Goal: Register for event/course

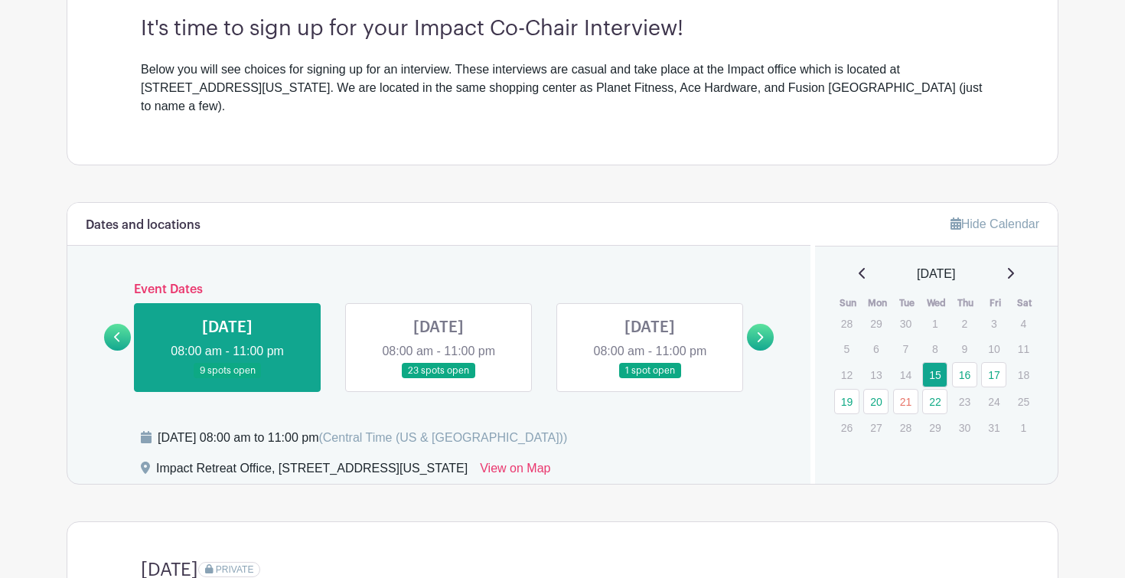
scroll to position [461, 0]
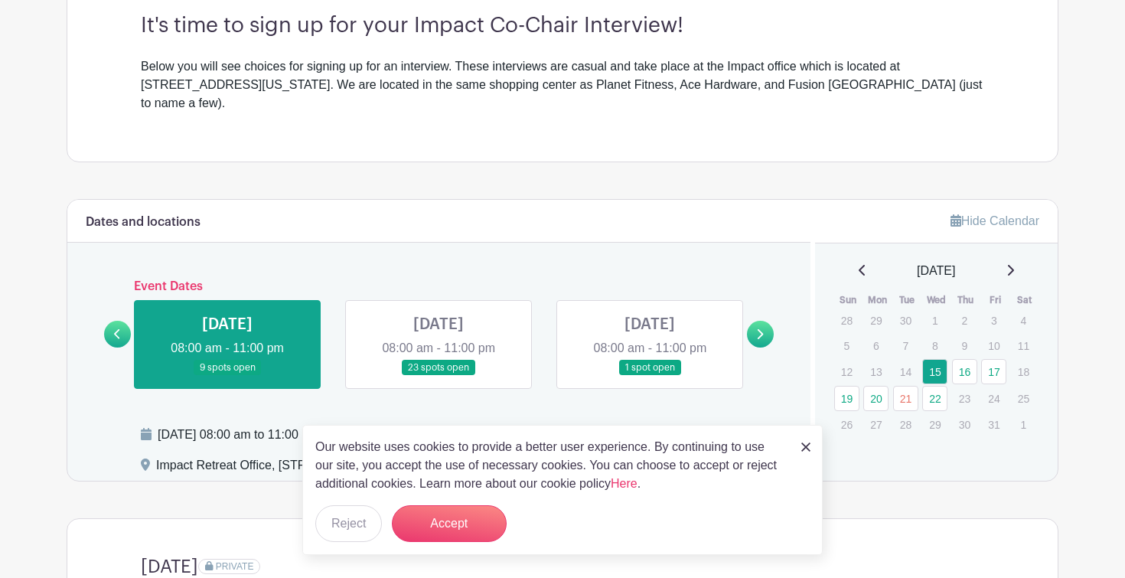
click at [771, 321] on link at bounding box center [760, 334] width 27 height 27
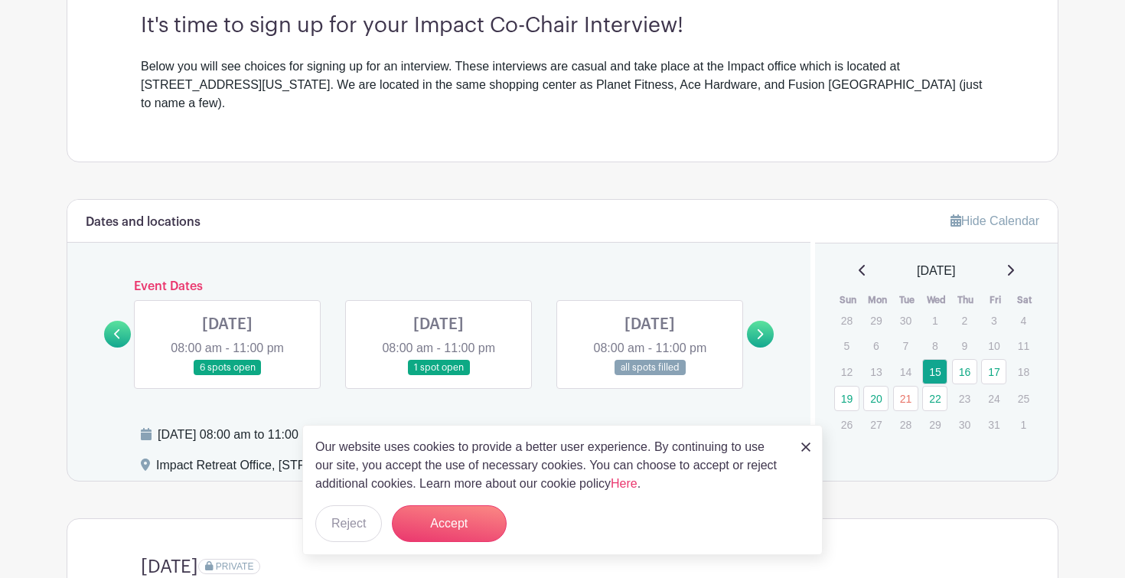
click at [438, 376] on link at bounding box center [438, 376] width 0 height 0
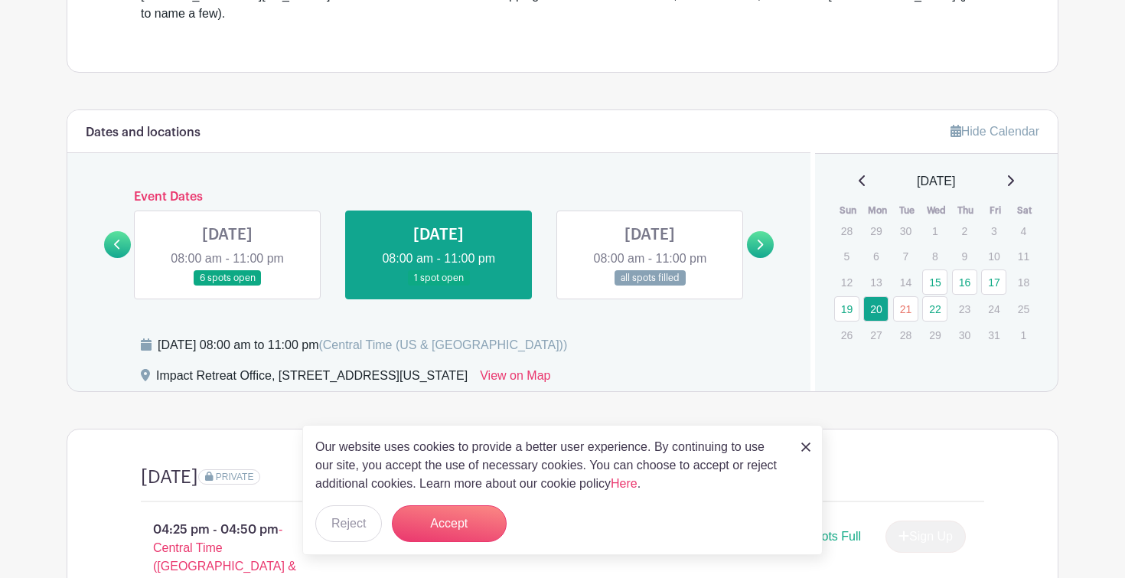
scroll to position [689, 0]
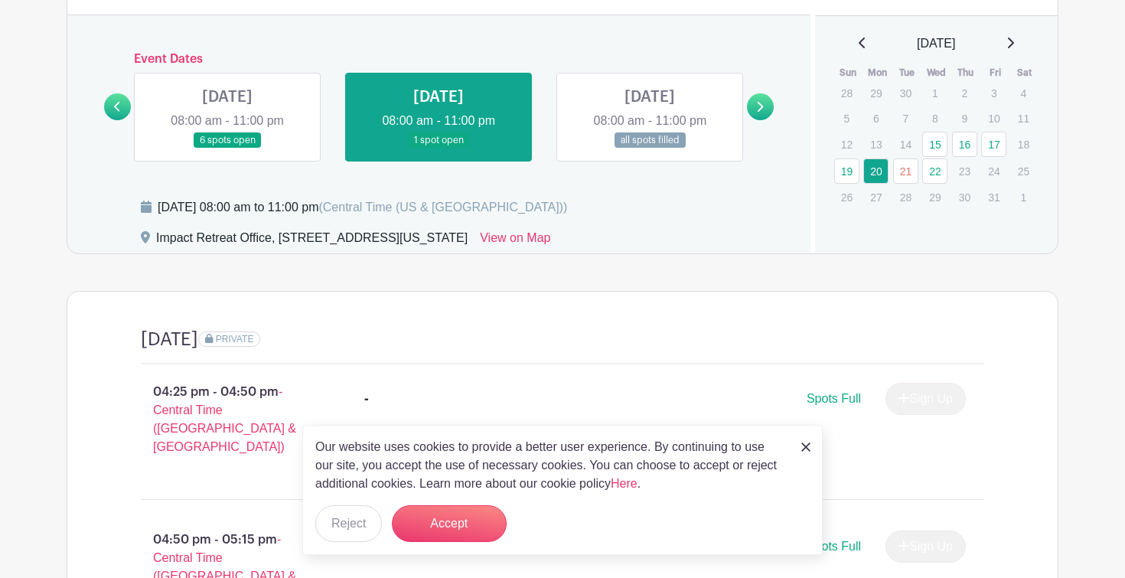
click at [770, 93] on link at bounding box center [760, 106] width 27 height 27
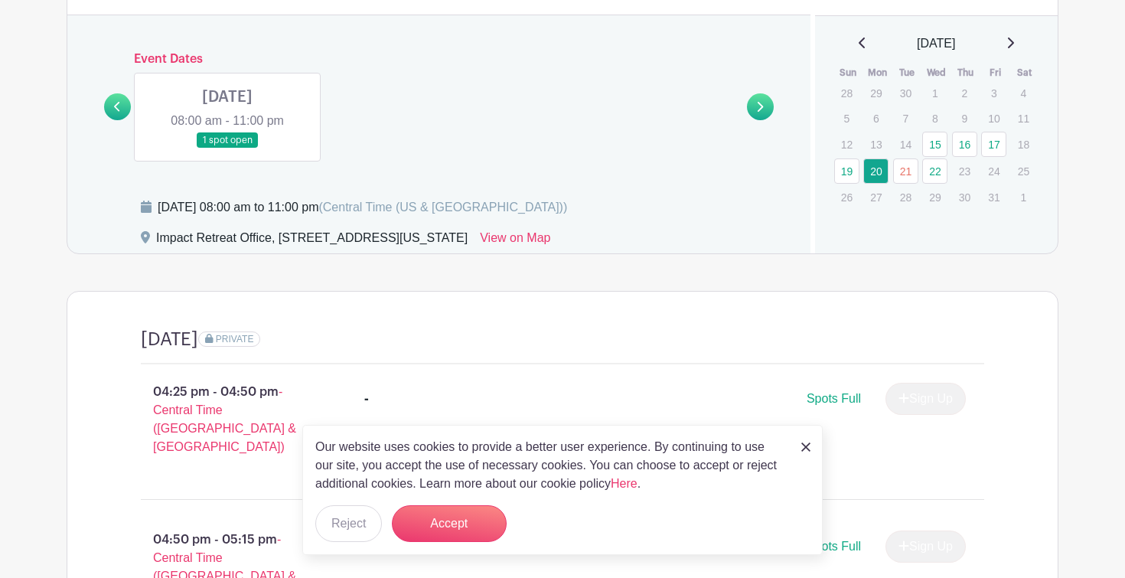
click at [227, 148] on link at bounding box center [227, 148] width 0 height 0
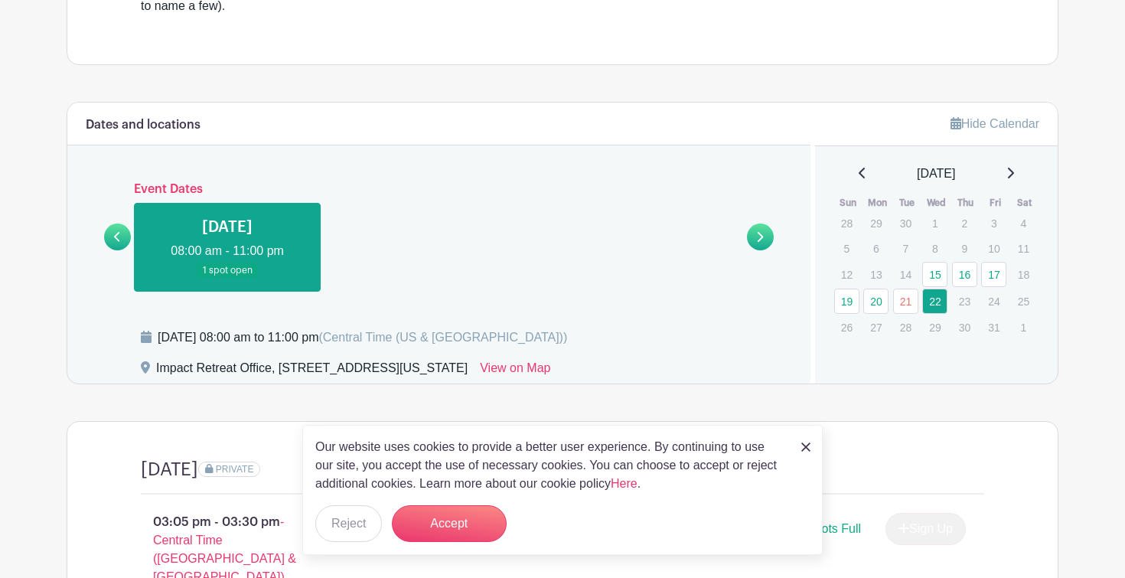
scroll to position [560, 0]
click at [113, 230] on div "Event Dates WED Oct 15, 2025 08:00 am - 11:00 pm 9 spots open THU Oct 16, 2025 …" at bounding box center [438, 235] width 669 height 109
click at [117, 230] on icon at bounding box center [117, 235] width 6 height 10
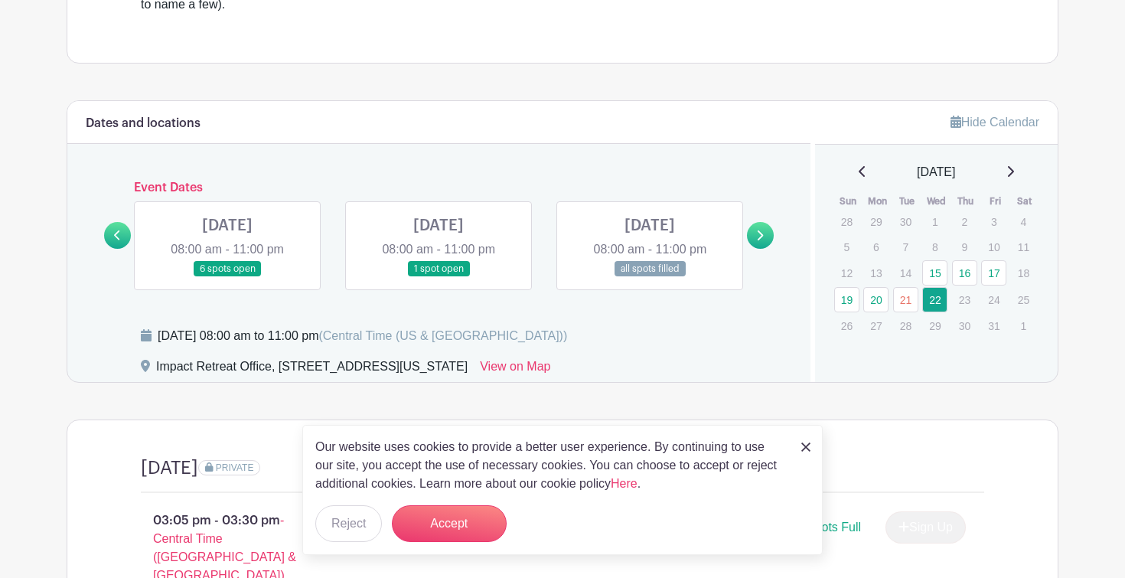
click at [117, 230] on icon at bounding box center [117, 235] width 6 height 10
click at [227, 277] on link at bounding box center [227, 277] width 0 height 0
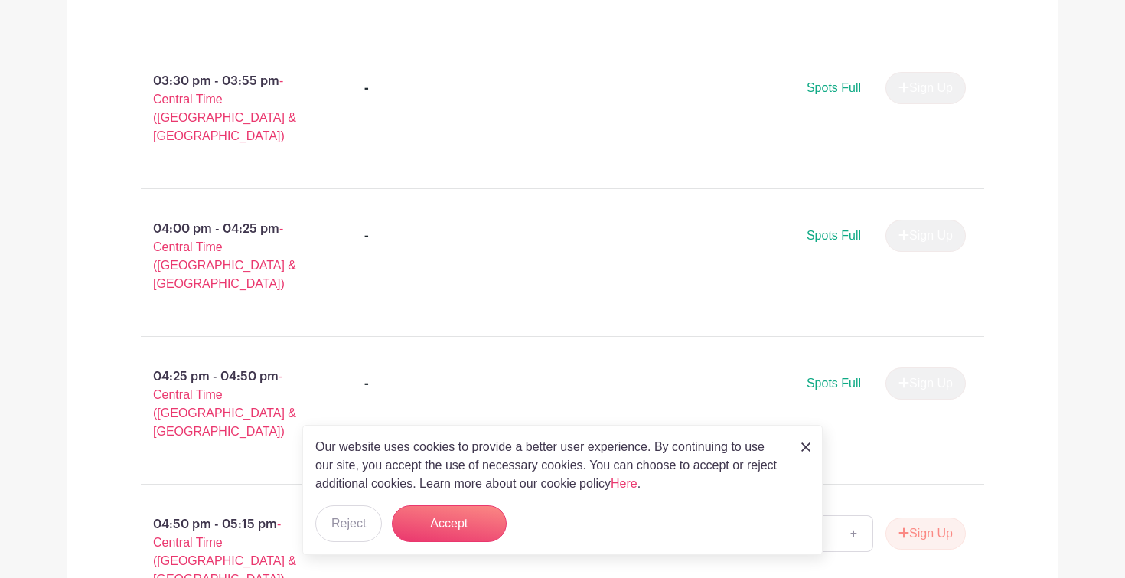
scroll to position [1975, 0]
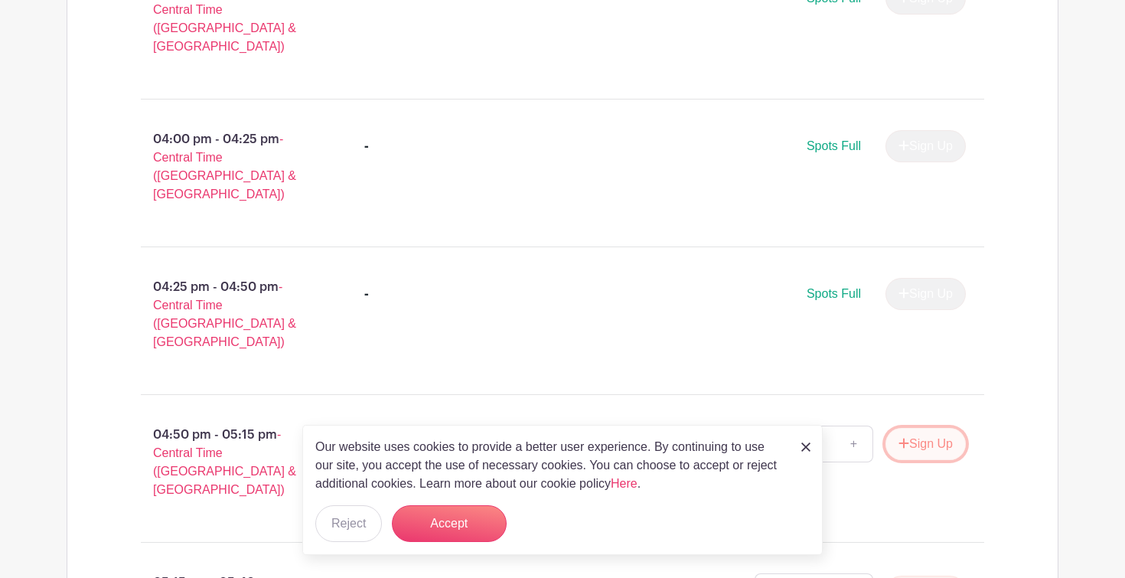
click at [912, 428] on button "Sign Up" at bounding box center [925, 444] width 80 height 32
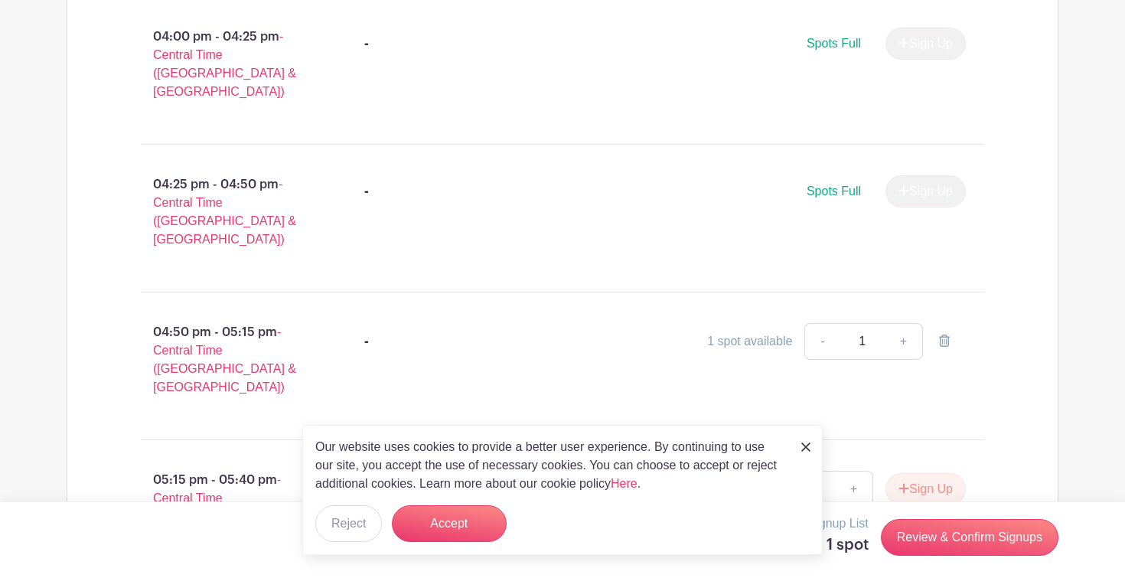
scroll to position [2078, 0]
click at [803, 444] on img at bounding box center [805, 446] width 9 height 9
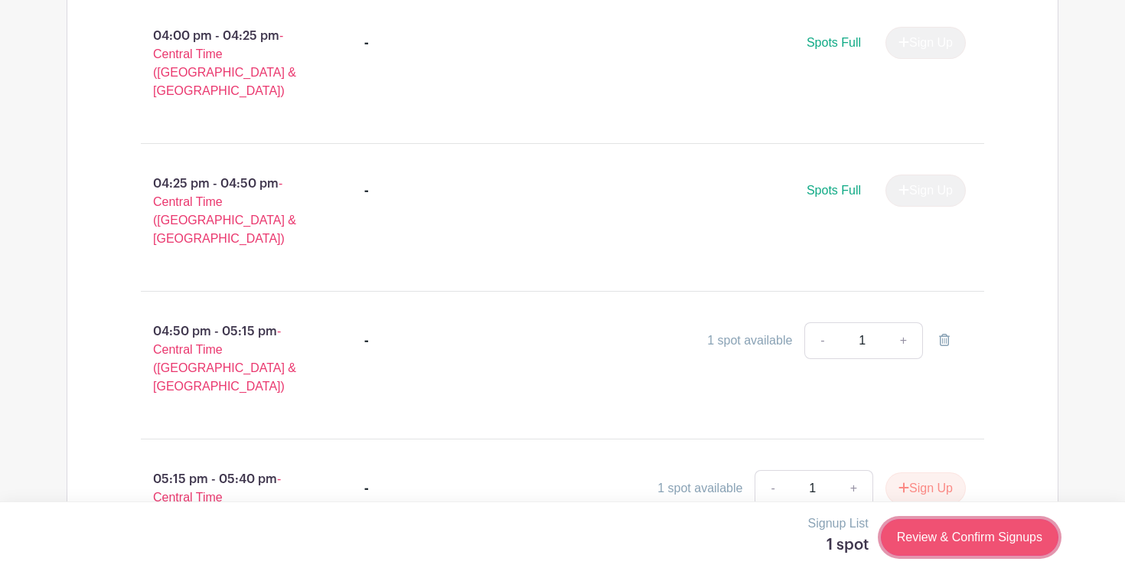
click at [903, 538] on link "Review & Confirm Signups" at bounding box center [969, 537] width 177 height 37
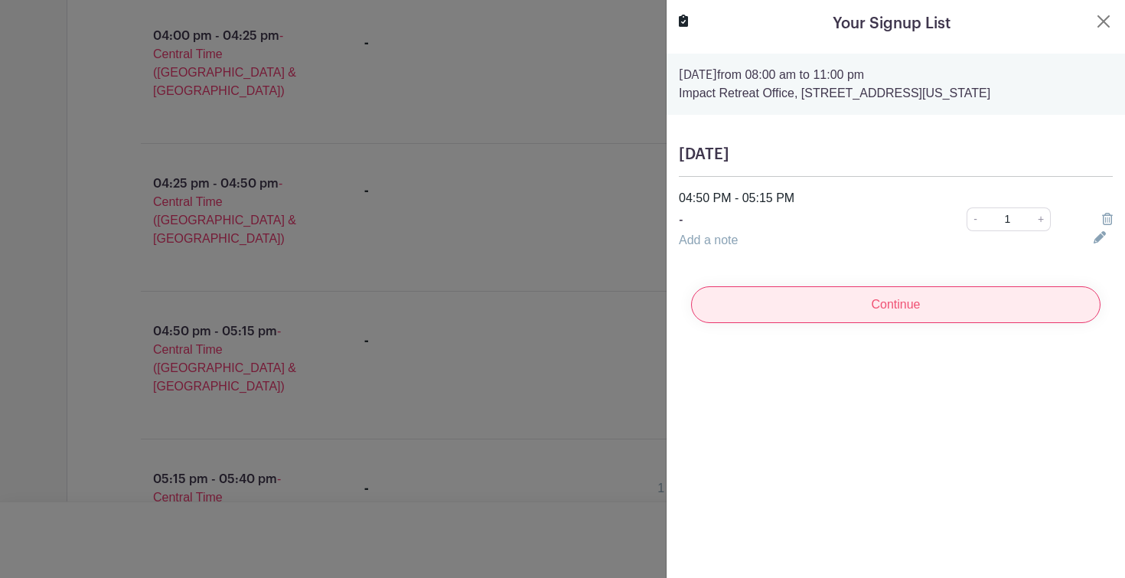
click at [856, 313] on input "Continue" at bounding box center [895, 304] width 409 height 37
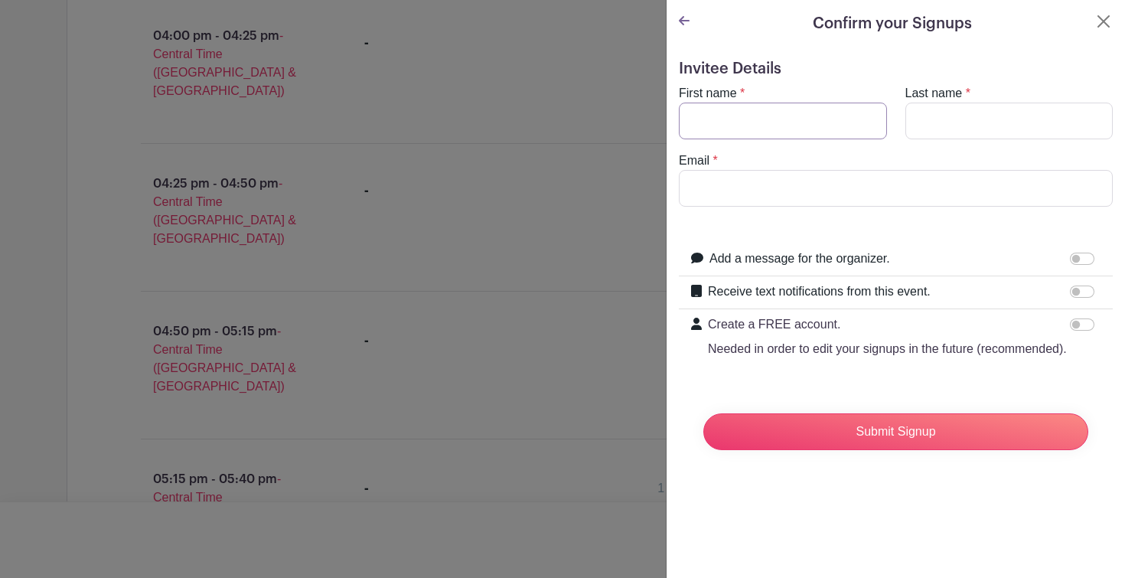
click at [709, 114] on input "First name" at bounding box center [783, 121] width 208 height 37
type input "[PERSON_NAME]"
click at [991, 132] on input "Last name" at bounding box center [1009, 121] width 208 height 37
type input "H"
type input "[PERSON_NAME]"
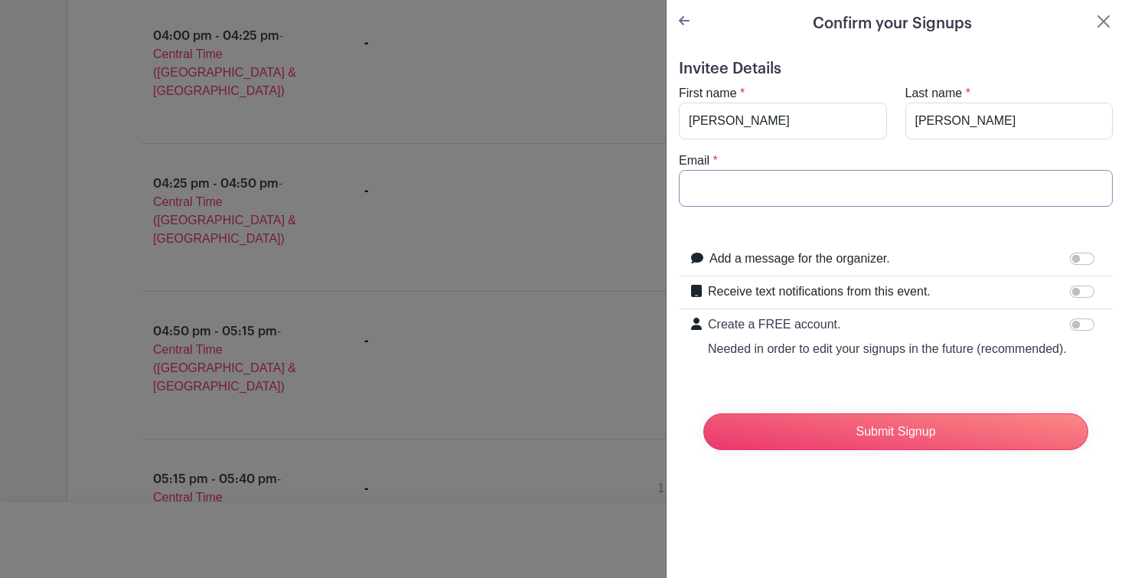
click at [897, 194] on input "Email" at bounding box center [896, 188] width 434 height 37
type input "[EMAIL_ADDRESS][DOMAIN_NAME]"
click at [1070, 223] on form "Invitee Details First name * Meredith Last name * Gilbert Email * meredithgilbe…" at bounding box center [896, 261] width 434 height 402
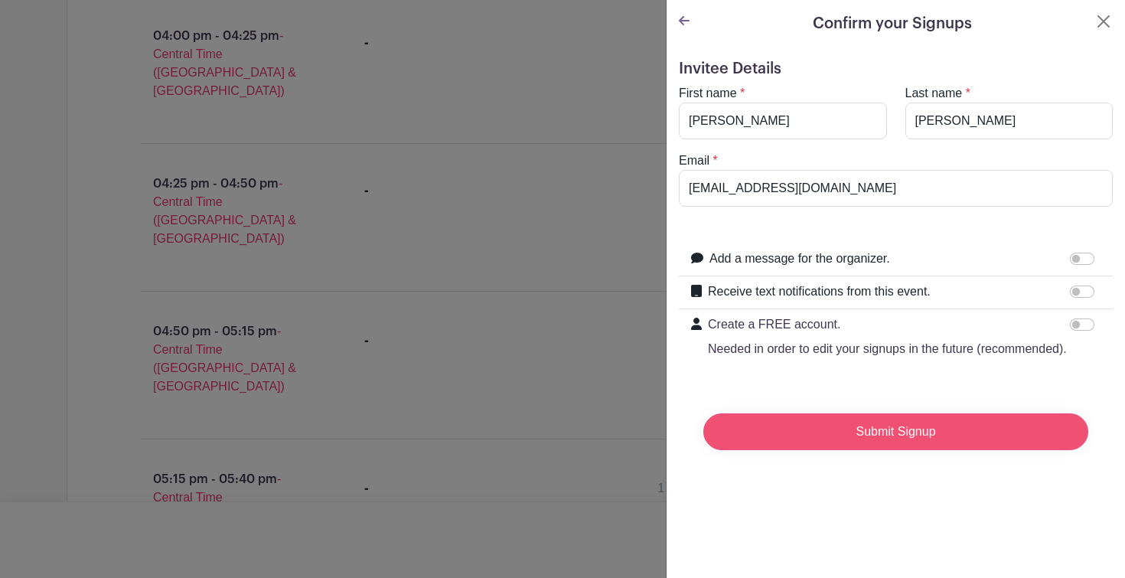
click at [952, 434] on input "Submit Signup" at bounding box center [895, 431] width 385 height 37
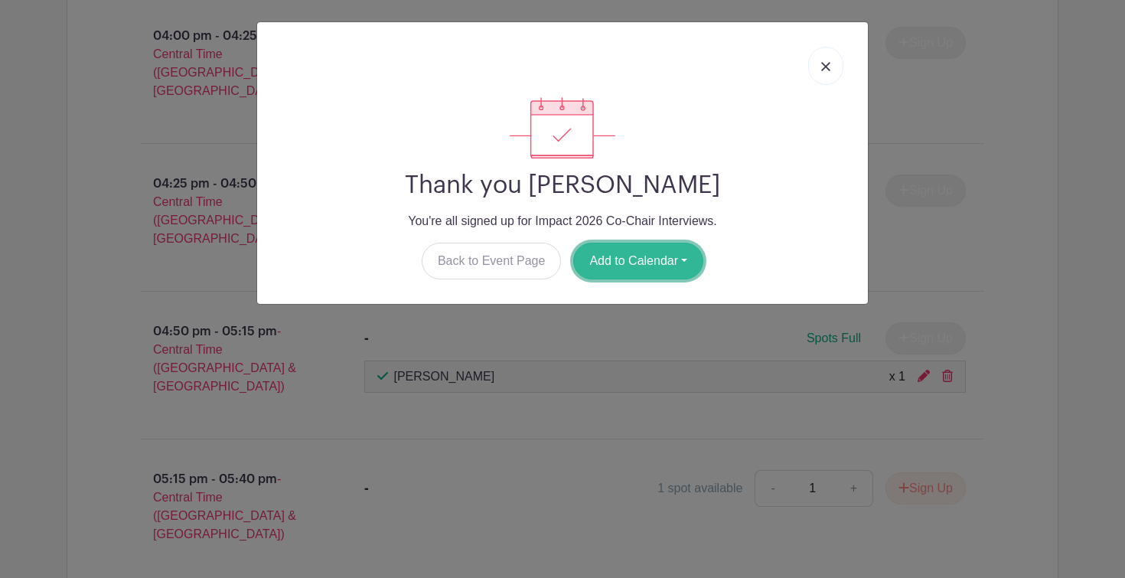
click at [647, 253] on button "Add to Calendar" at bounding box center [638, 261] width 130 height 37
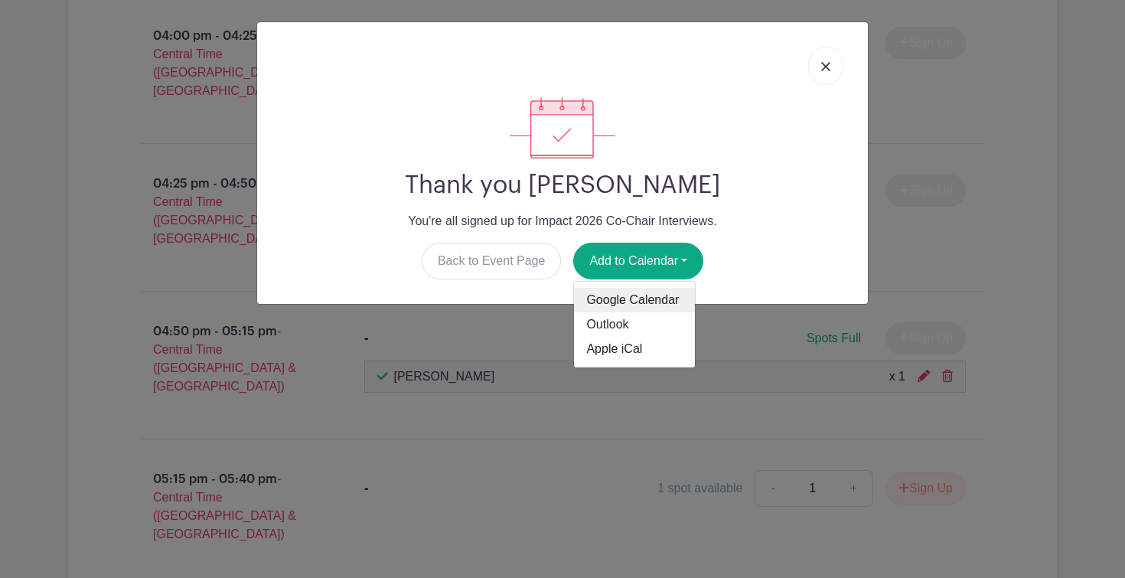
click at [643, 294] on link "Google Calendar" at bounding box center [634, 300] width 121 height 24
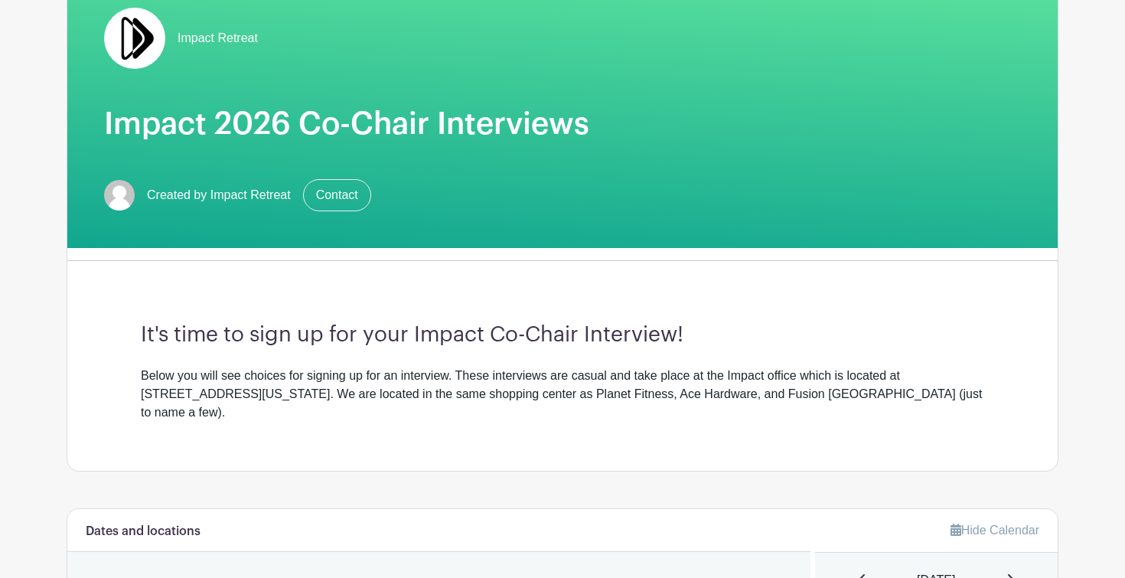
scroll to position [194, 0]
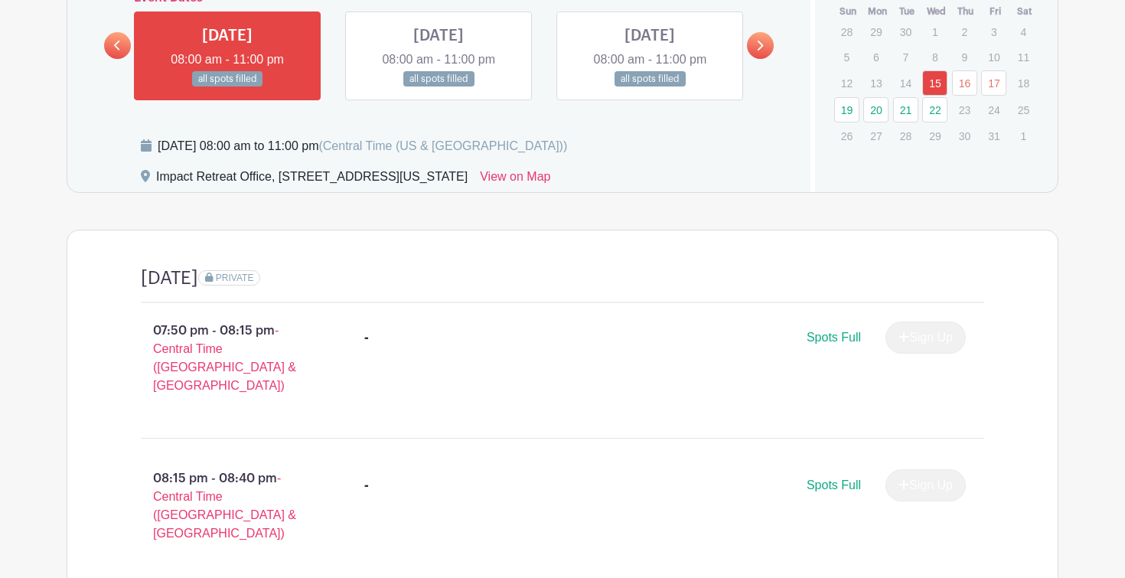
scroll to position [678, 0]
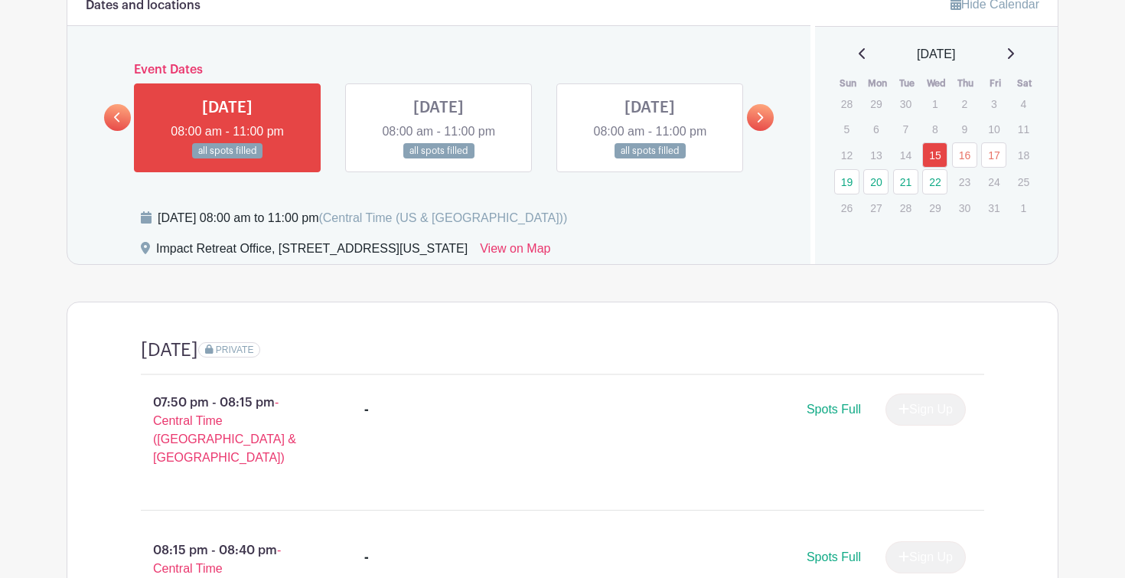
click at [754, 106] on link at bounding box center [760, 117] width 27 height 27
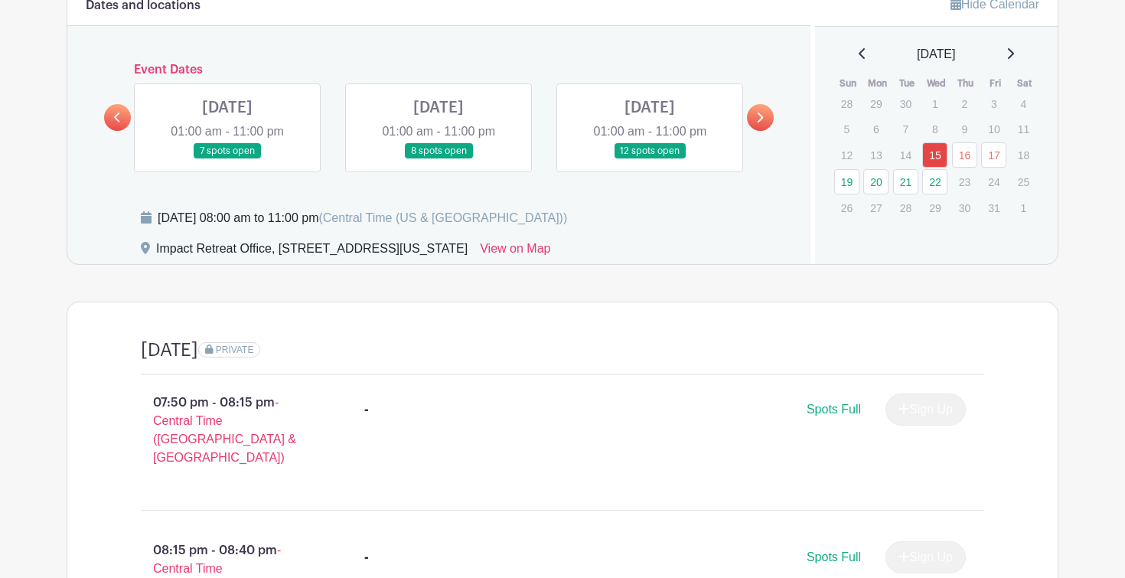
click at [438, 159] on link at bounding box center [438, 159] width 0 height 0
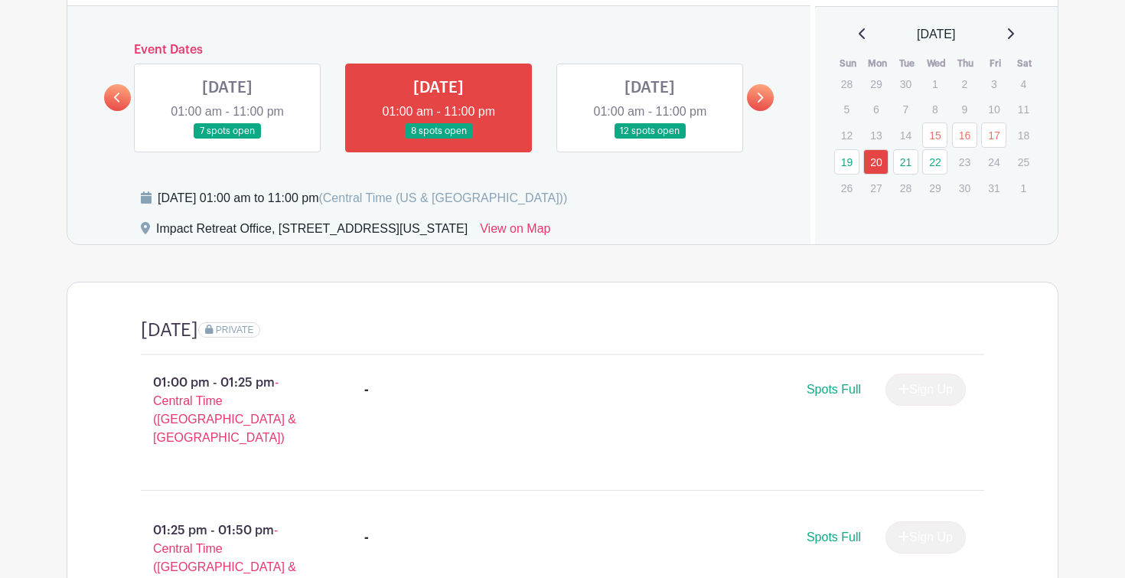
scroll to position [635, 0]
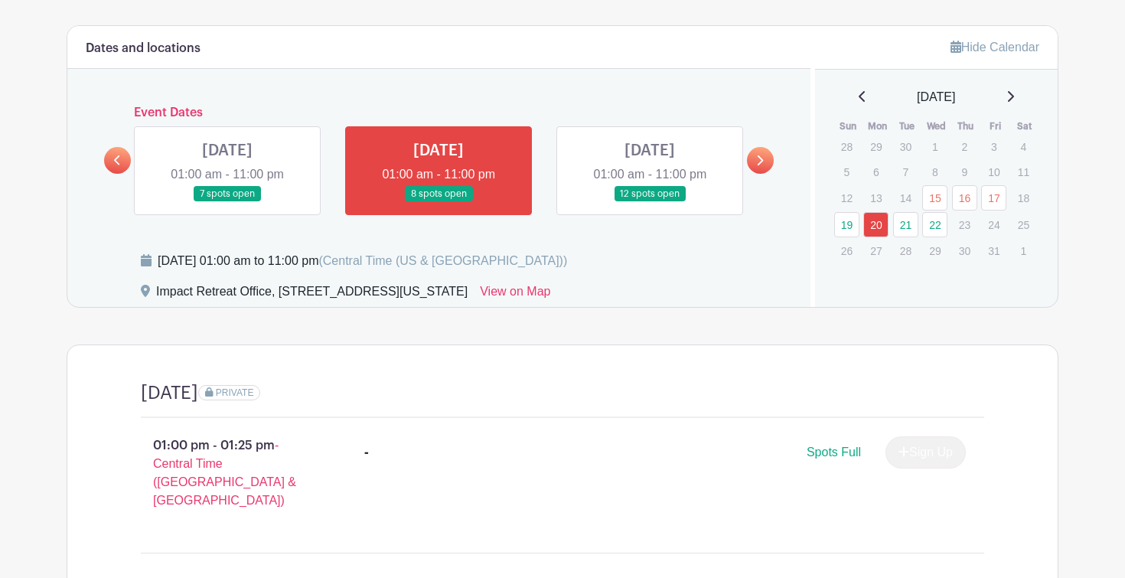
click at [650, 202] on link at bounding box center [650, 202] width 0 height 0
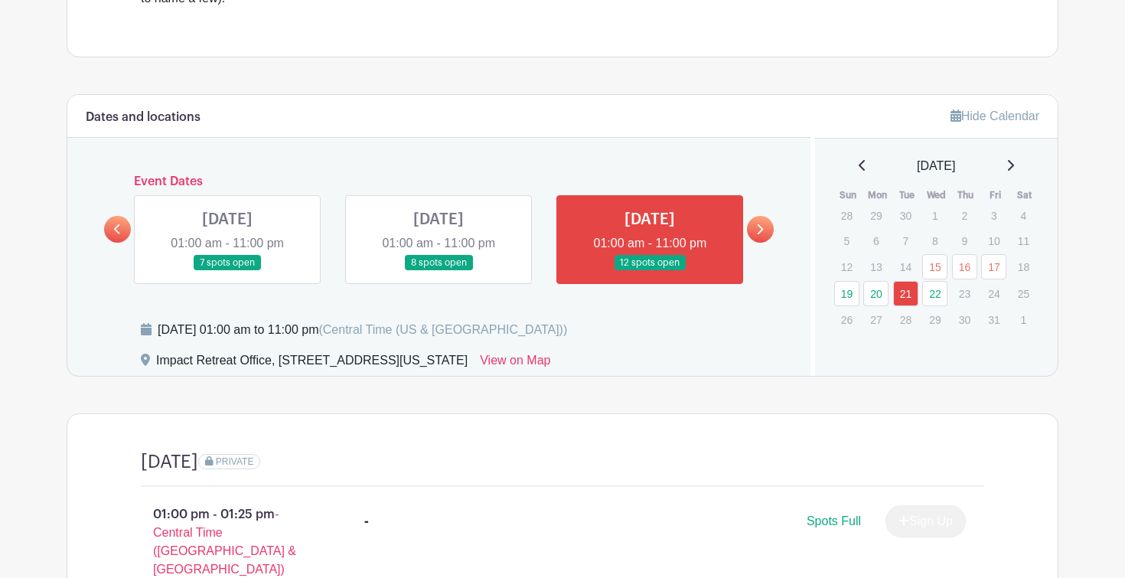
scroll to position [641, 0]
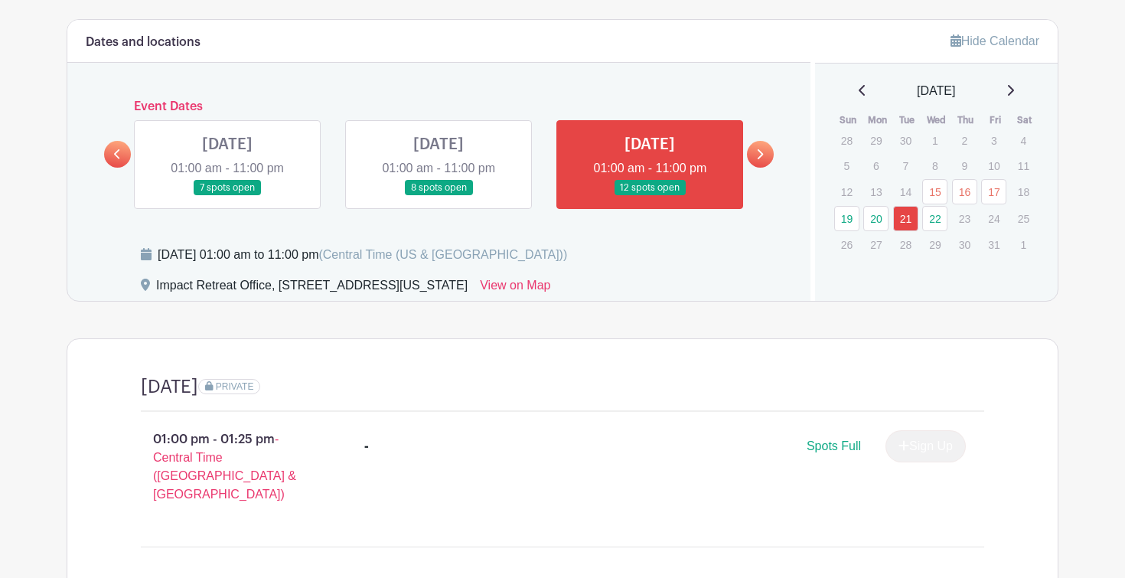
click at [750, 141] on link at bounding box center [760, 154] width 27 height 27
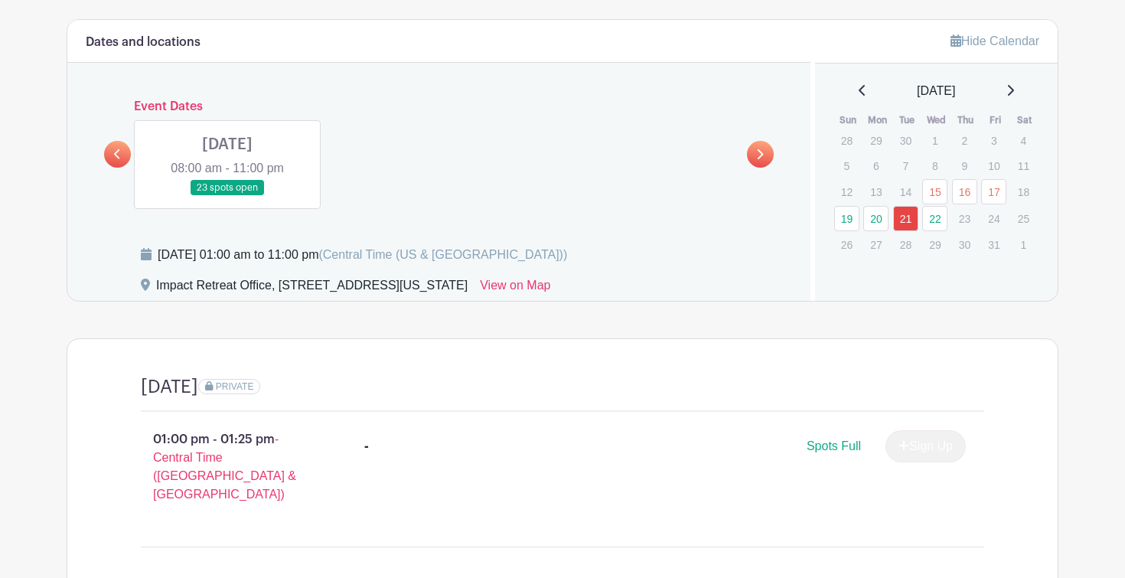
click at [227, 196] on link at bounding box center [227, 196] width 0 height 0
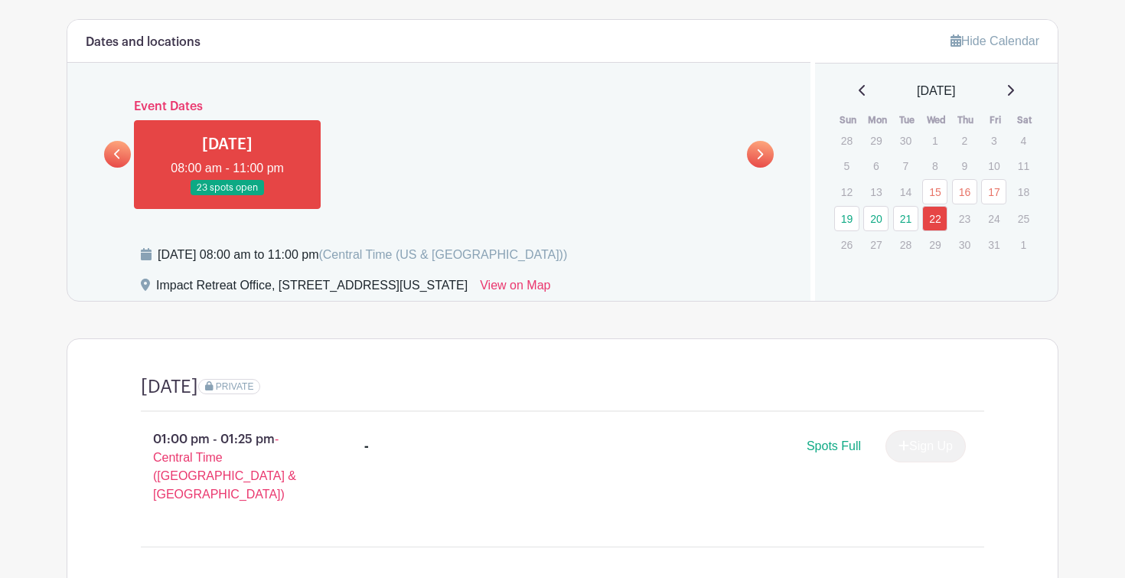
click at [227, 196] on link at bounding box center [227, 196] width 0 height 0
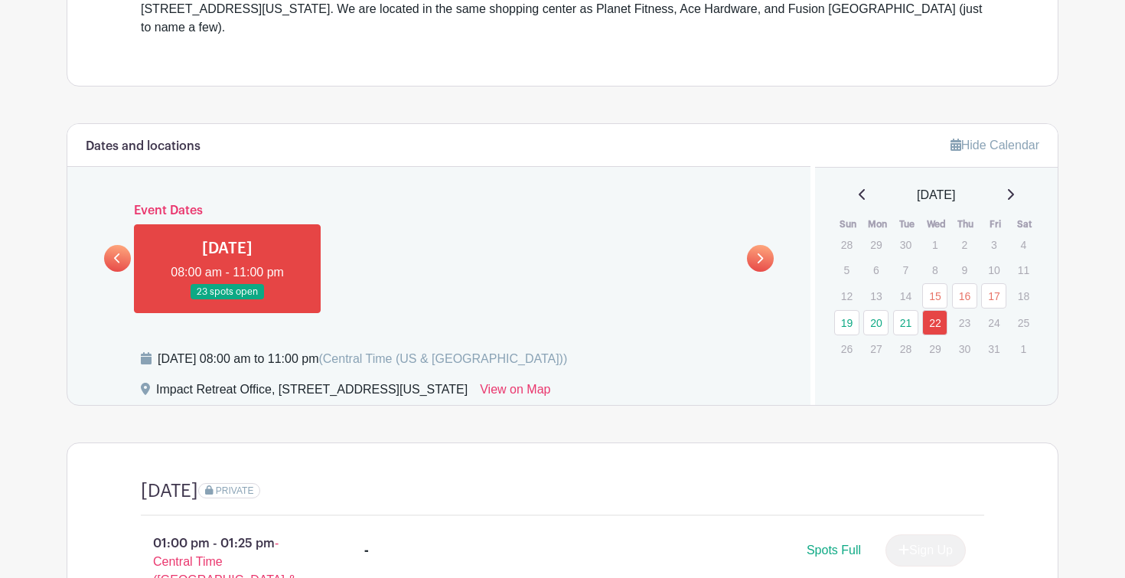
scroll to position [543, 0]
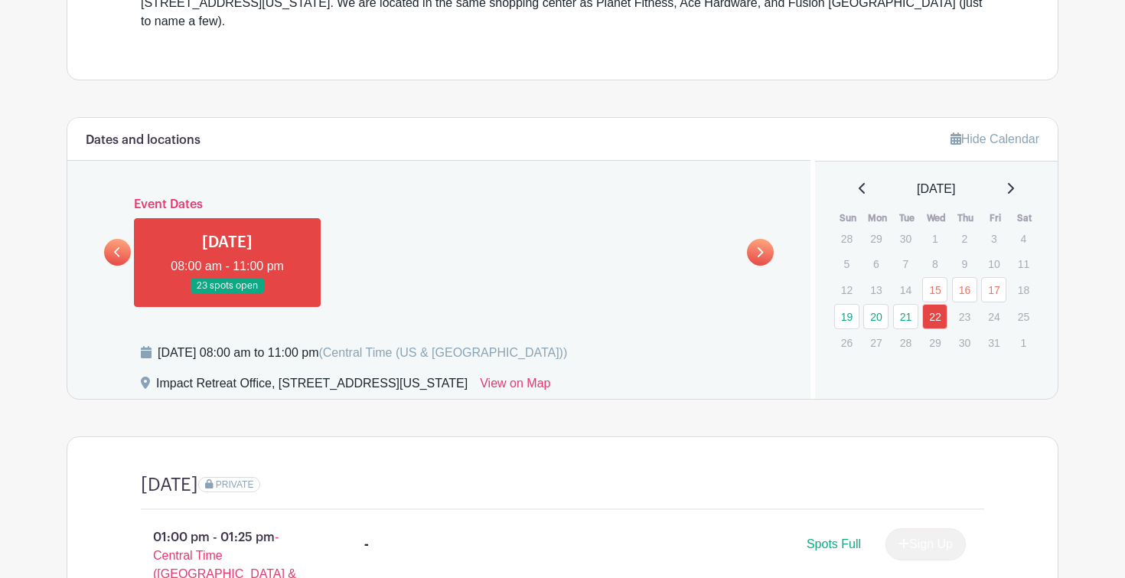
click at [109, 239] on link at bounding box center [117, 252] width 27 height 27
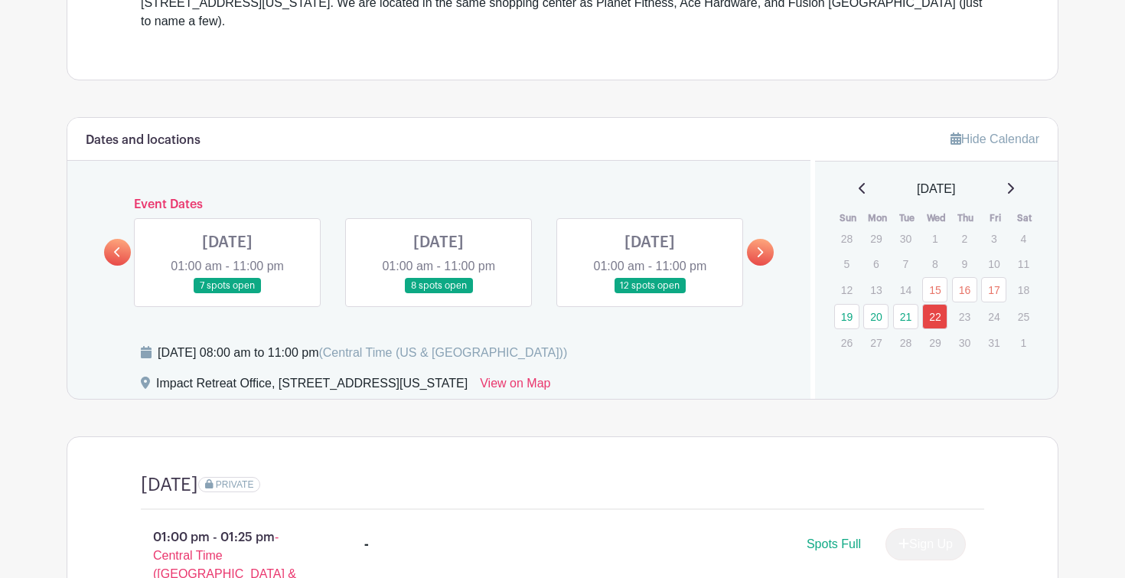
click at [109, 239] on link at bounding box center [117, 252] width 27 height 27
click at [767, 239] on link at bounding box center [760, 252] width 27 height 27
click at [227, 294] on link at bounding box center [227, 294] width 0 height 0
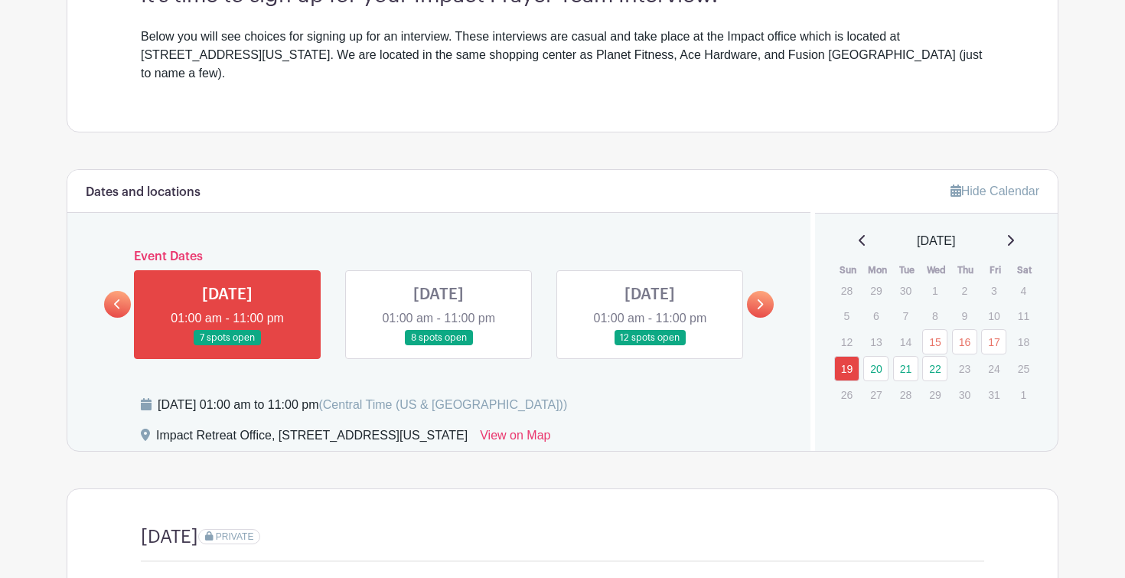
scroll to position [363, 0]
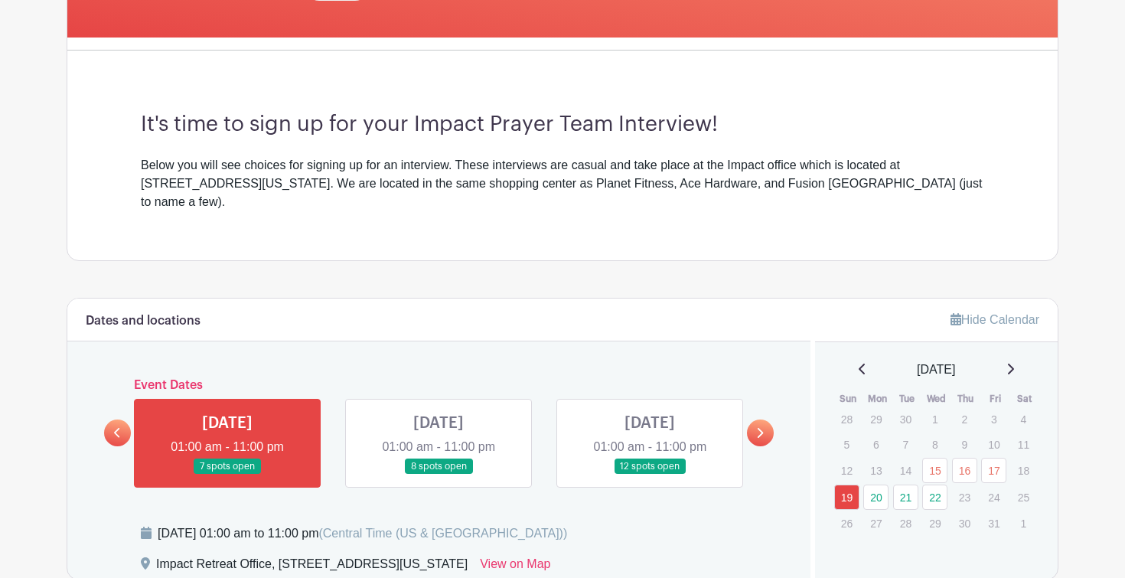
click at [438, 474] on link at bounding box center [438, 474] width 0 height 0
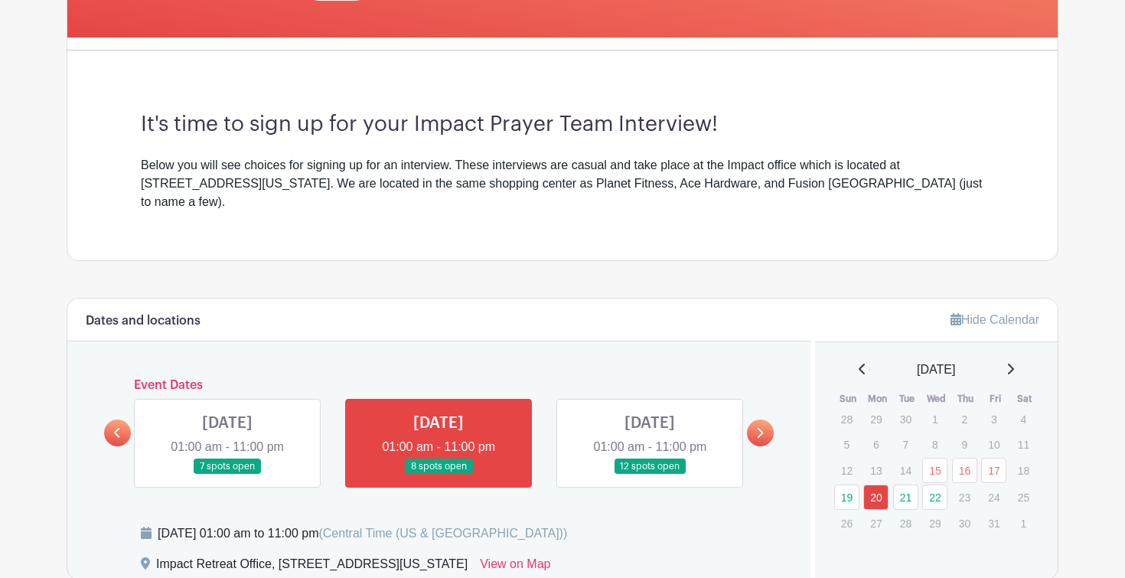
scroll to position [433, 0]
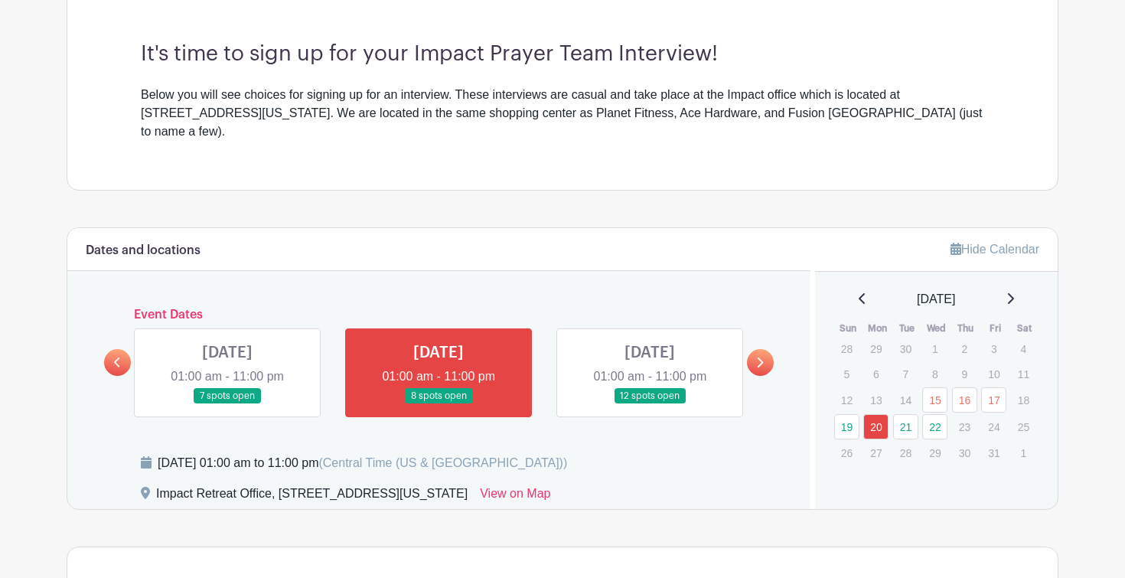
click at [650, 404] on link at bounding box center [650, 404] width 0 height 0
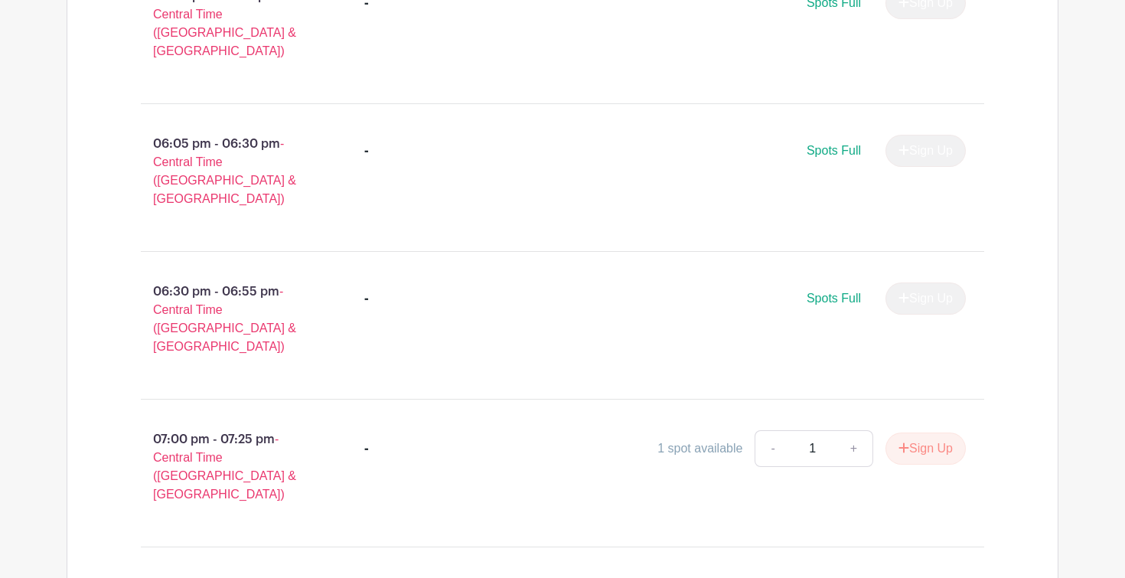
scroll to position [2429, 0]
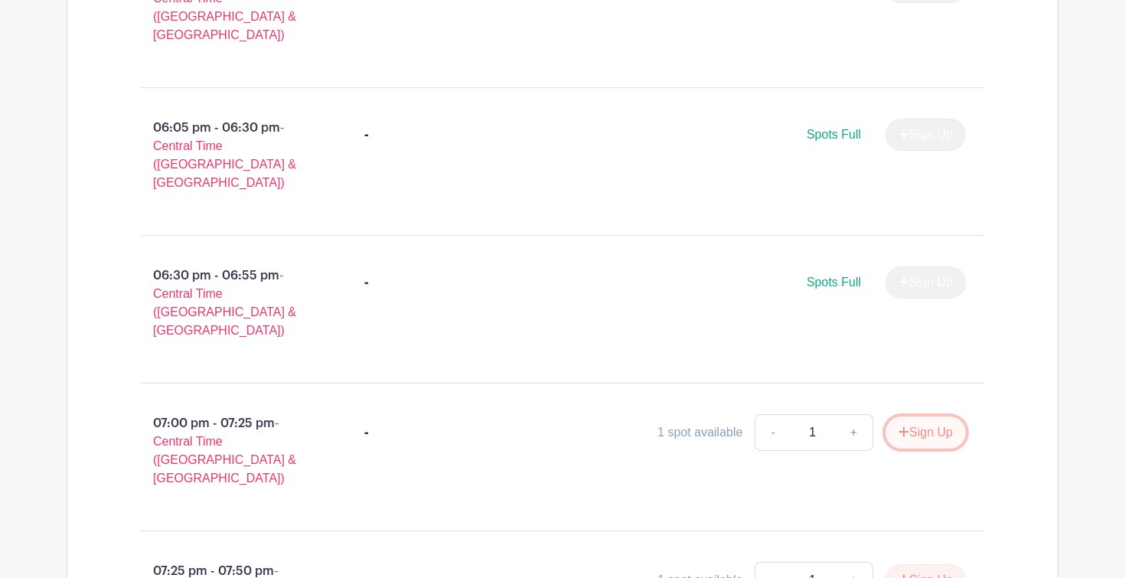
click at [918, 416] on button "Sign Up" at bounding box center [925, 432] width 80 height 32
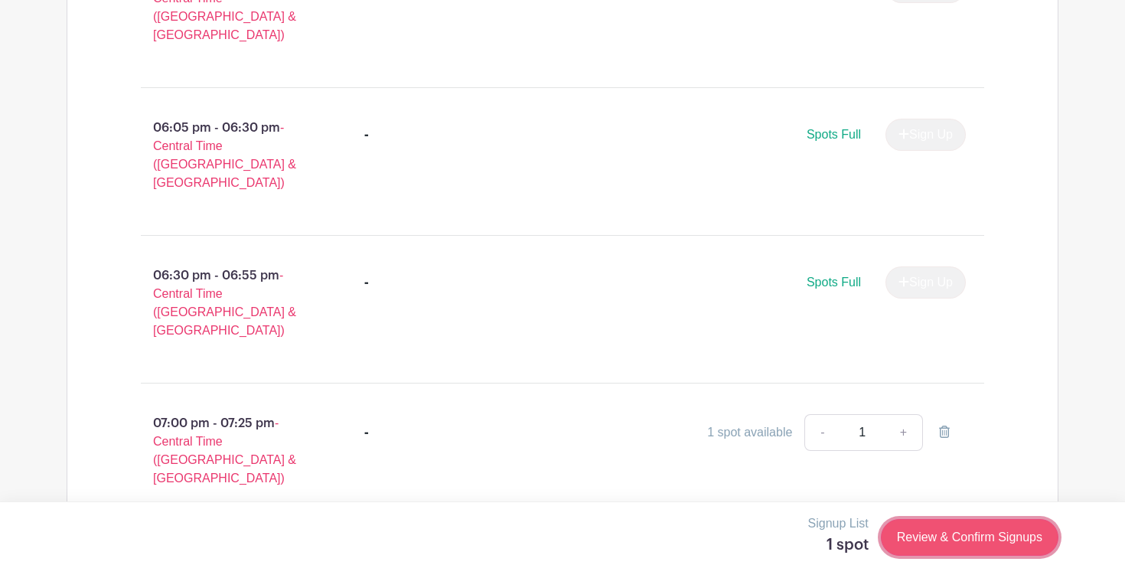
click at [952, 529] on link "Review & Confirm Signups" at bounding box center [969, 537] width 177 height 37
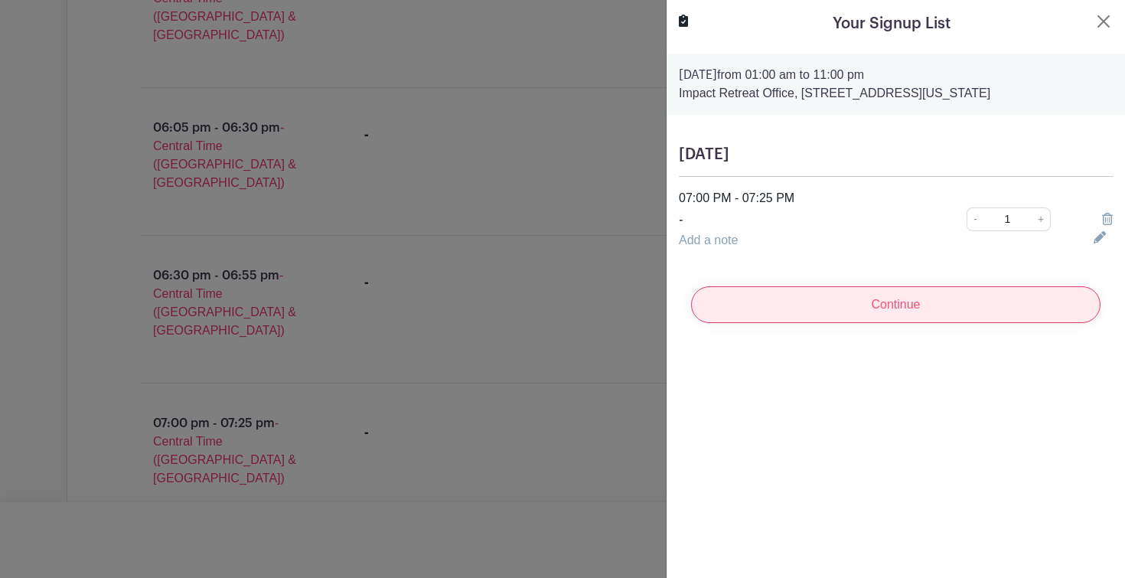
click at [922, 321] on input "Continue" at bounding box center [895, 304] width 409 height 37
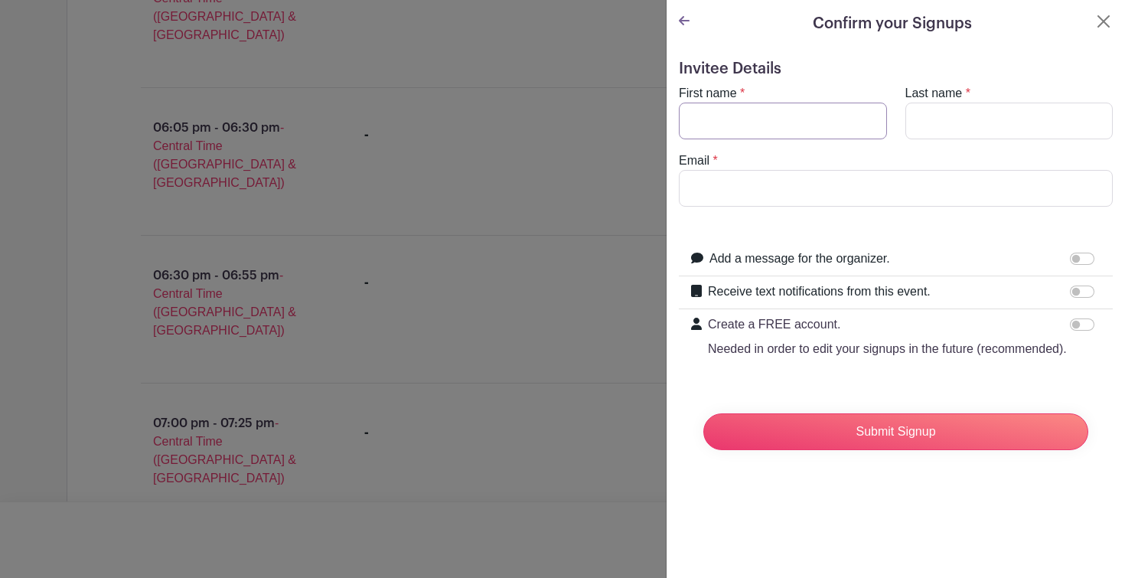
click at [755, 122] on input "First name" at bounding box center [783, 121] width 208 height 37
type input "[PERSON_NAME]"
click at [1002, 119] on input "Last name" at bounding box center [1009, 121] width 208 height 37
type input "[PERSON_NAME]"
click at [883, 190] on input "Email" at bounding box center [896, 188] width 434 height 37
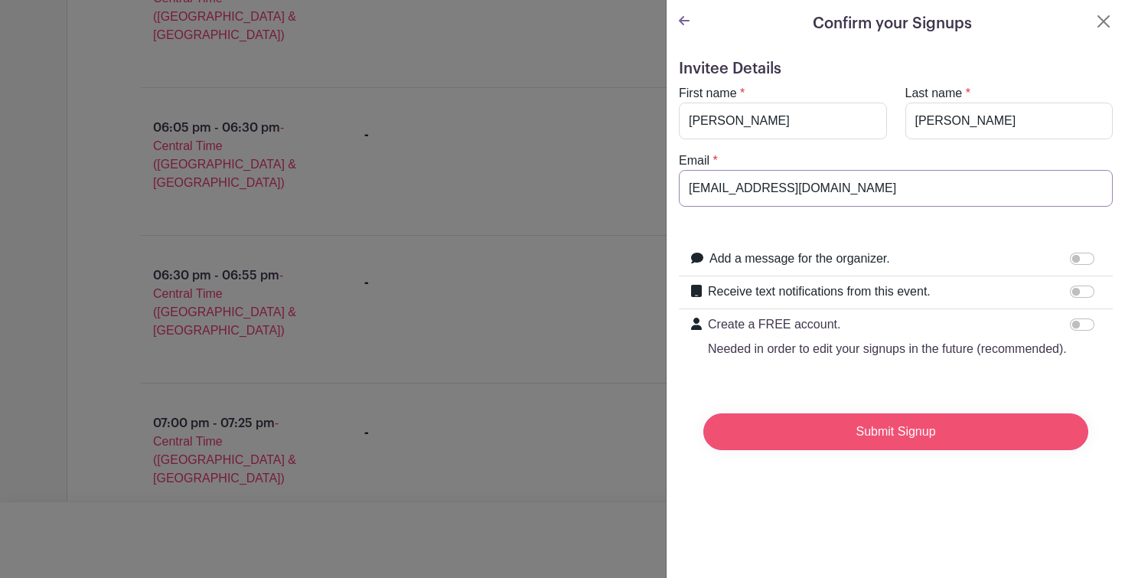
type input "[EMAIL_ADDRESS][DOMAIN_NAME]"
click at [814, 435] on input "Submit Signup" at bounding box center [895, 431] width 385 height 37
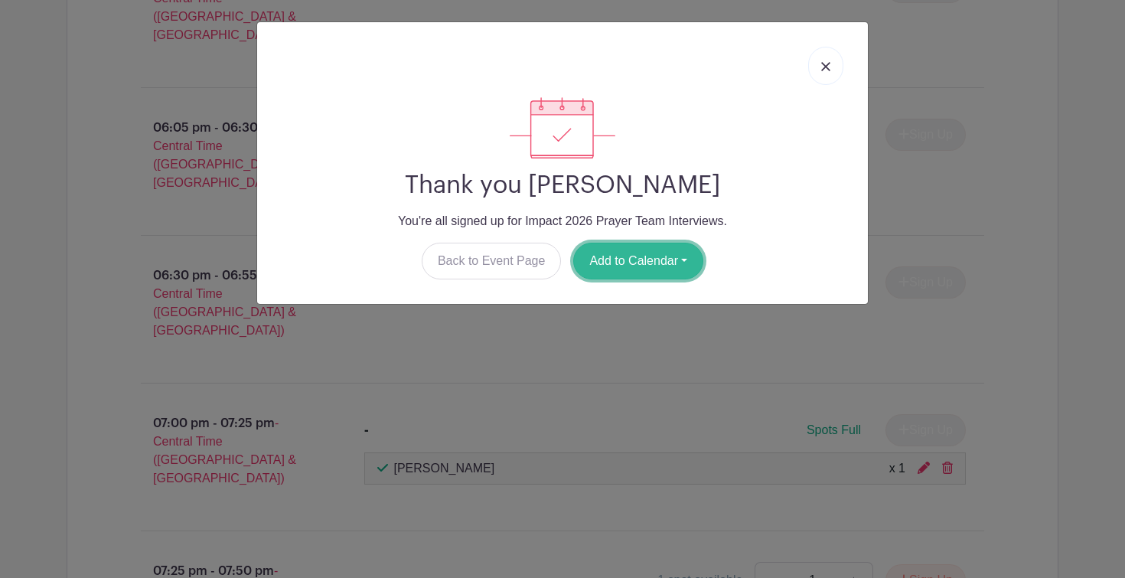
click at [671, 275] on button "Add to Calendar" at bounding box center [638, 261] width 130 height 37
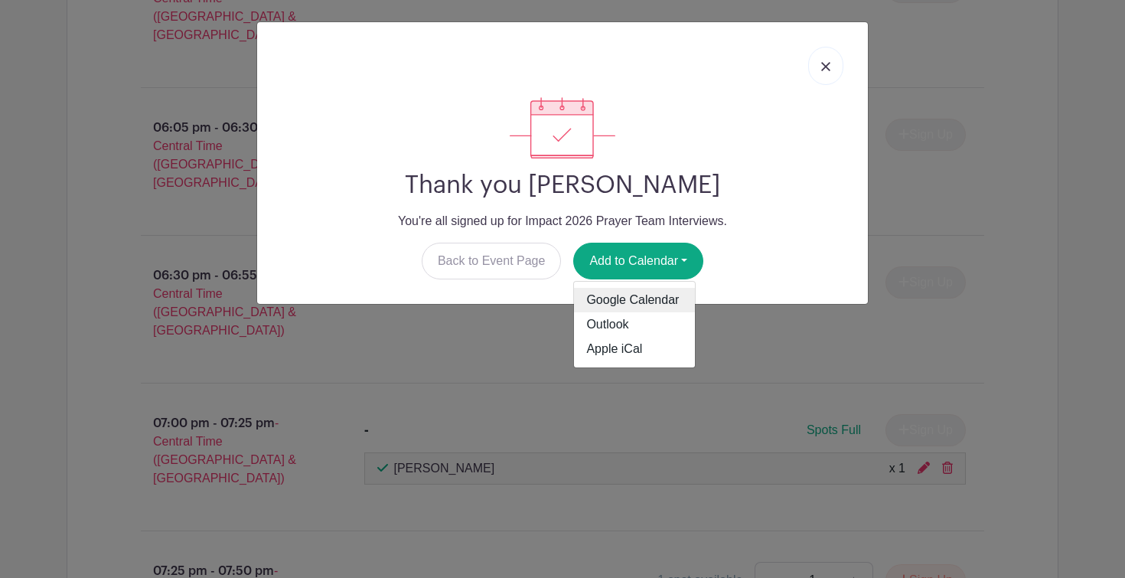
click at [646, 301] on link "Google Calendar" at bounding box center [634, 300] width 121 height 24
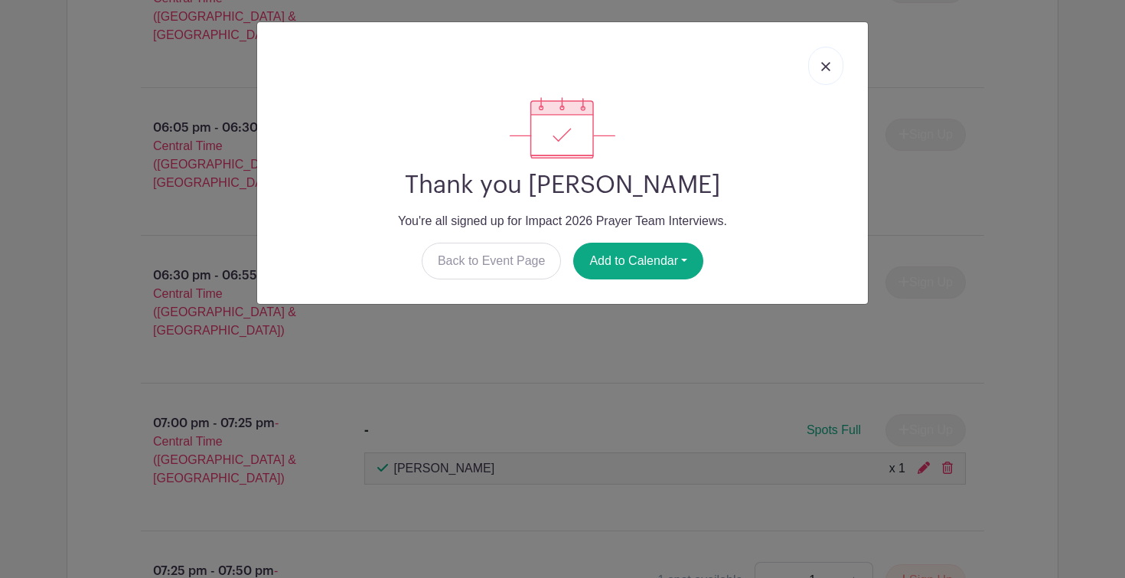
click at [816, 78] on link at bounding box center [825, 66] width 35 height 38
